Goal: Navigation & Orientation: Find specific page/section

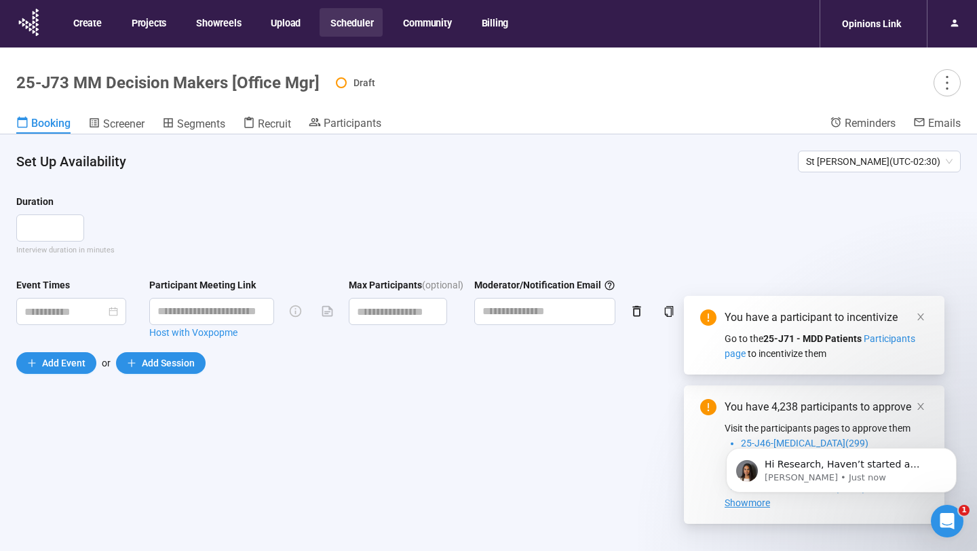
click at [350, 19] on button "Scheduler" at bounding box center [351, 22] width 63 height 29
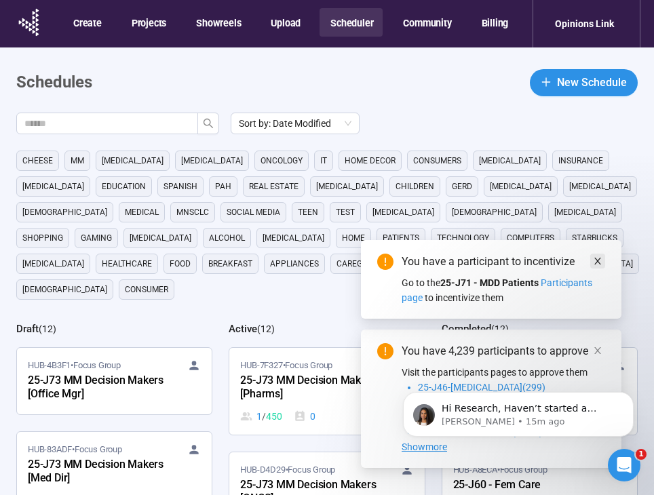
click at [597, 257] on icon "close" at bounding box center [598, 262] width 10 height 10
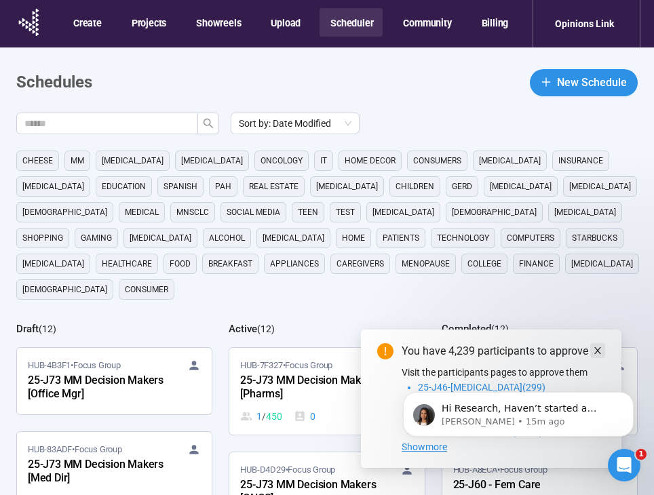
click at [603, 347] on link at bounding box center [597, 350] width 15 height 15
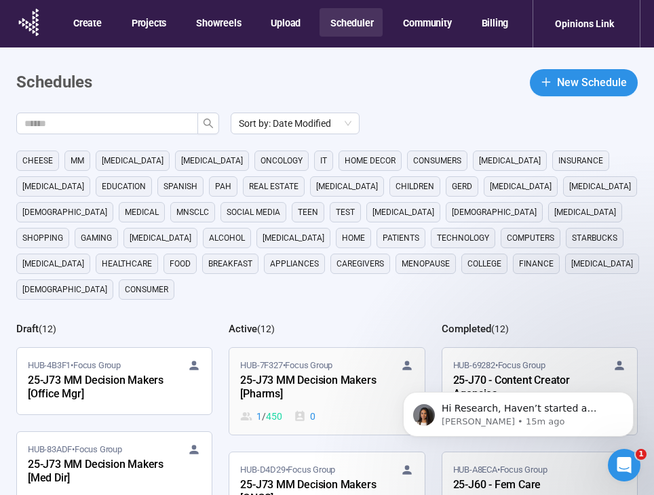
click at [299, 373] on div "25-J73 MM Decision Makers [Pharms]" at bounding box center [314, 388] width 149 height 31
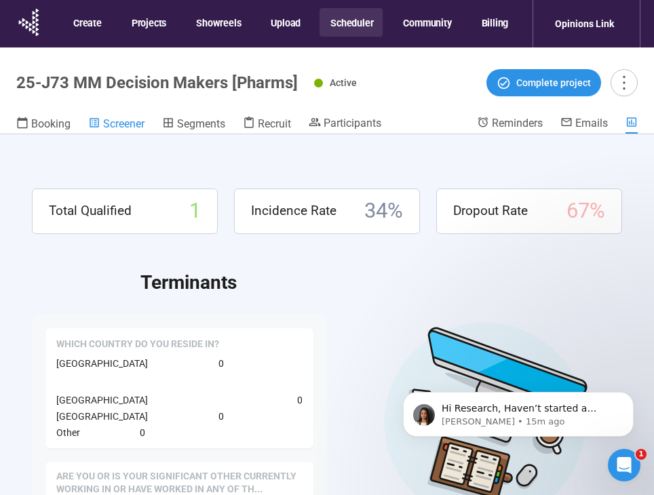
click at [126, 125] on span "Screener" at bounding box center [123, 123] width 41 height 13
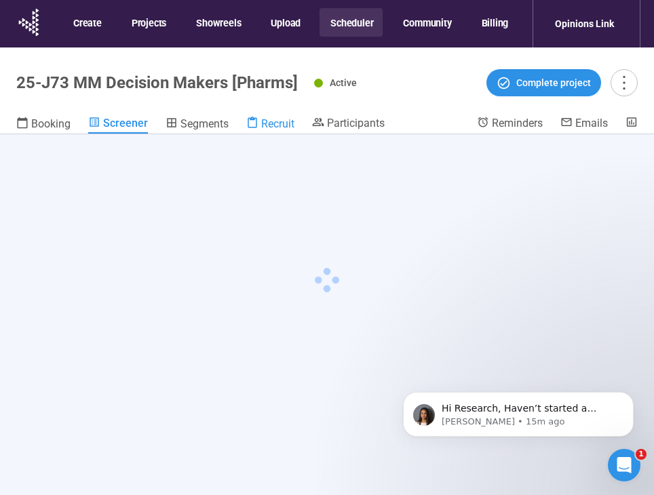
click at [273, 123] on span "Recruit" at bounding box center [277, 123] width 33 height 13
click at [280, 126] on span "Recruit" at bounding box center [275, 123] width 35 height 13
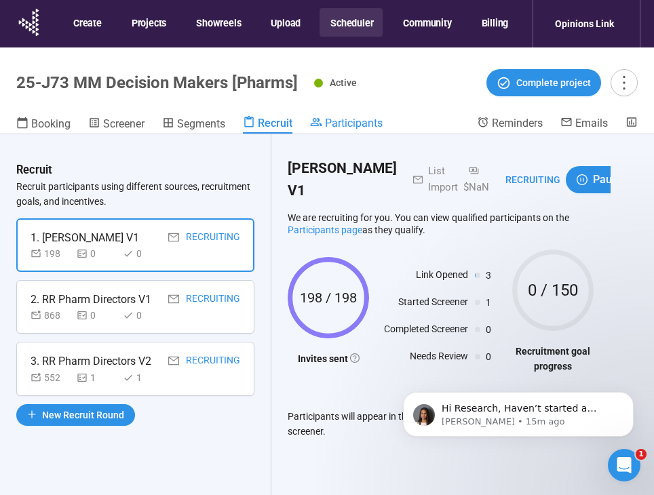
click at [338, 130] on link "Participants" at bounding box center [346, 124] width 73 height 16
